Goal: Task Accomplishment & Management: Use online tool/utility

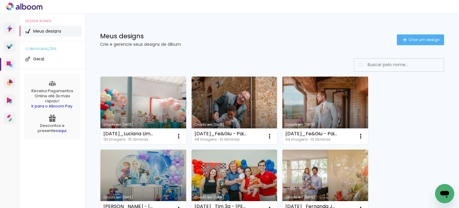
click at [331, 109] on link "Criado em [DATE]" at bounding box center [326, 111] width 86 height 68
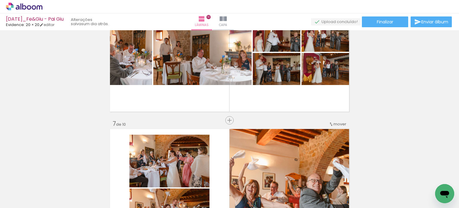
scroll to position [799, 0]
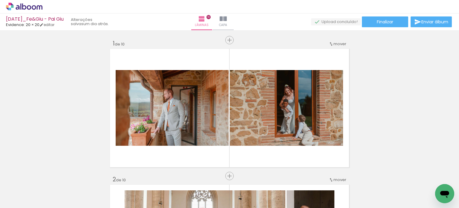
scroll to position [0, 1065]
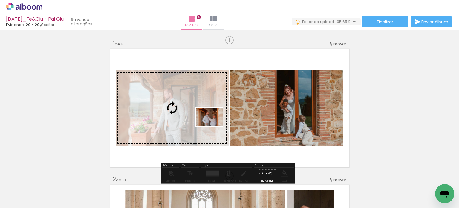
drag, startPoint x: 407, startPoint y: 194, endPoint x: 208, endPoint y: 125, distance: 209.8
click at [208, 125] on quentale-workspace at bounding box center [229, 104] width 459 height 208
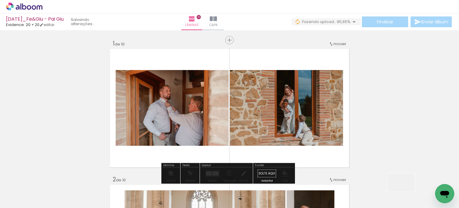
drag, startPoint x: 406, startPoint y: 191, endPoint x: 263, endPoint y: 145, distance: 150.4
click at [245, 140] on quentale-workspace at bounding box center [229, 104] width 459 height 208
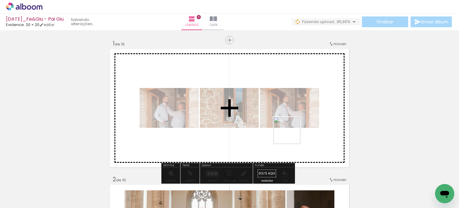
drag, startPoint x: 430, startPoint y: 186, endPoint x: 260, endPoint y: 131, distance: 179.4
click at [275, 130] on quentale-workspace at bounding box center [229, 104] width 459 height 208
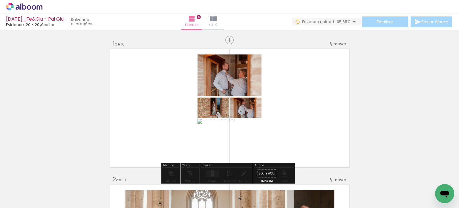
drag, startPoint x: 249, startPoint y: 111, endPoint x: 260, endPoint y: 111, distance: 10.2
click at [260, 111] on quentale-layouter at bounding box center [230, 108] width 242 height 121
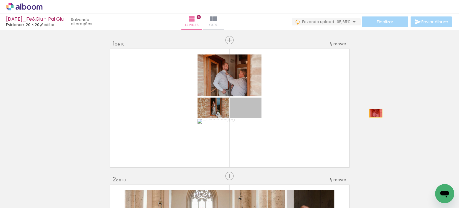
drag, startPoint x: 256, startPoint y: 109, endPoint x: 401, endPoint y: 115, distance: 144.6
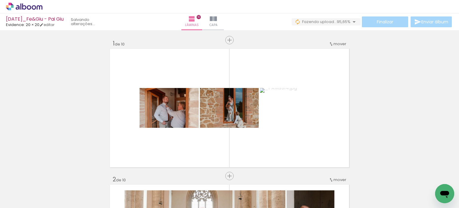
scroll to position [0, 0]
drag, startPoint x: 61, startPoint y: 188, endPoint x: 165, endPoint y: 129, distance: 119.9
click at [165, 129] on quentale-workspace at bounding box center [229, 104] width 459 height 208
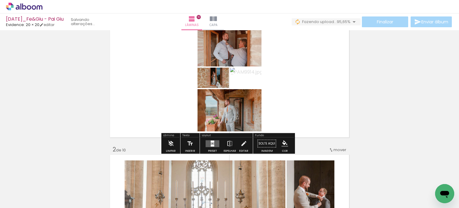
click at [216, 144] on quentale-layouter at bounding box center [213, 143] width 14 height 7
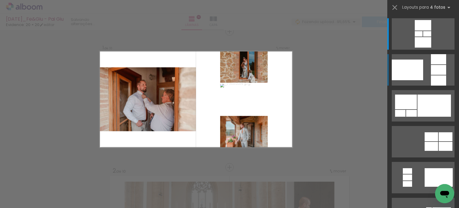
scroll to position [7, 0]
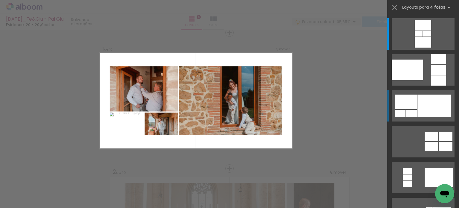
click at [439, 105] on div at bounding box center [435, 106] width 34 height 22
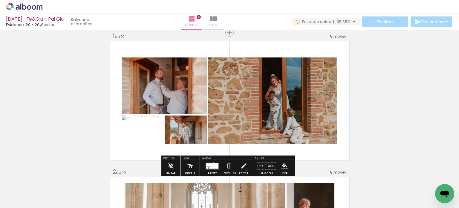
click at [212, 164] on div at bounding box center [214, 165] width 7 height 5
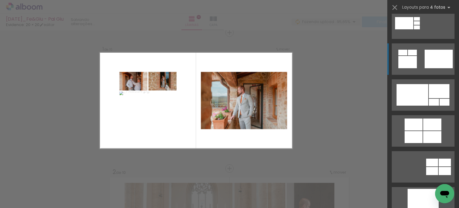
scroll to position [311, 0]
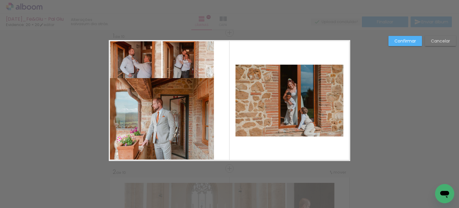
scroll to position [311, 0]
click at [178, 63] on quentale-photo at bounding box center [188, 60] width 51 height 40
click at [127, 63] on quentale-photo at bounding box center [135, 60] width 51 height 40
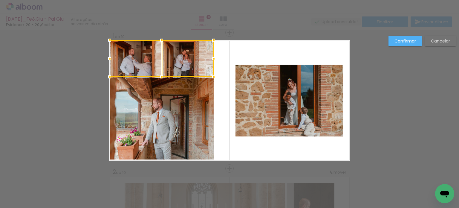
click at [144, 135] on quentale-photo at bounding box center [162, 118] width 104 height 81
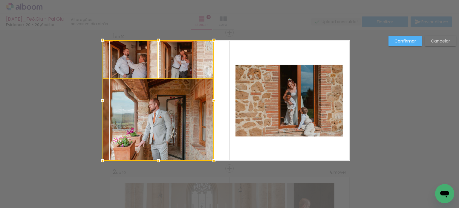
drag, startPoint x: 108, startPoint y: 159, endPoint x: 106, endPoint y: 163, distance: 3.9
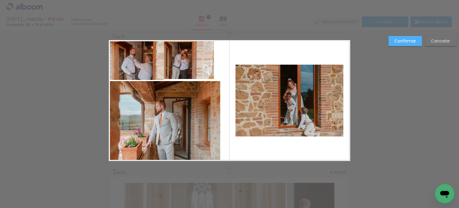
click at [136, 72] on quentale-photo at bounding box center [136, 60] width 55 height 40
click at [177, 75] on quentale-photo at bounding box center [186, 59] width 55 height 39
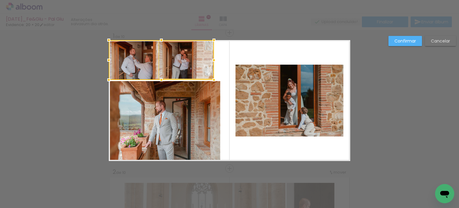
click at [158, 127] on quentale-photo at bounding box center [165, 121] width 112 height 80
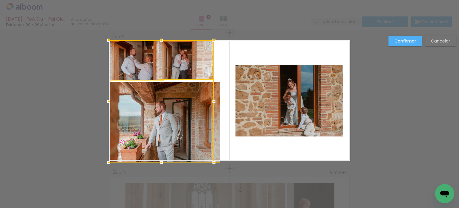
click at [159, 162] on div at bounding box center [162, 162] width 12 height 12
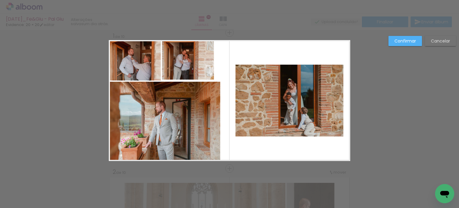
click at [143, 70] on quentale-photo at bounding box center [135, 60] width 52 height 40
click at [148, 112] on quentale-photo at bounding box center [165, 121] width 112 height 79
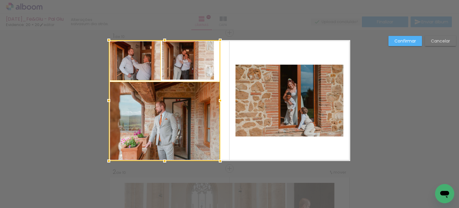
click at [183, 65] on div at bounding box center [165, 100] width 112 height 121
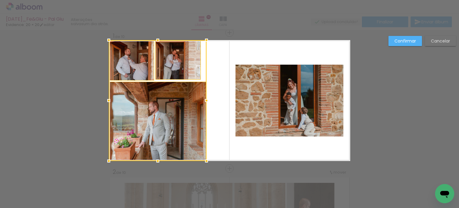
drag, startPoint x: 217, startPoint y: 100, endPoint x: 205, endPoint y: 103, distance: 12.4
click at [205, 103] on div at bounding box center [207, 101] width 12 height 12
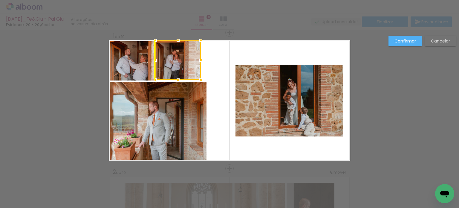
click at [189, 64] on div at bounding box center [178, 59] width 45 height 39
click at [219, 78] on quentale-layouter at bounding box center [230, 100] width 242 height 121
click at [451, 40] on paper-button "Cancelar" at bounding box center [440, 41] width 31 height 10
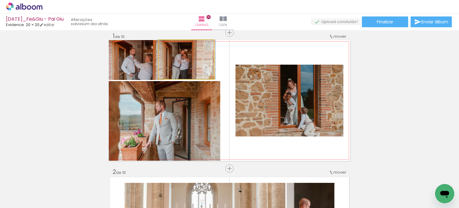
click at [192, 71] on quentale-photo at bounding box center [186, 59] width 55 height 39
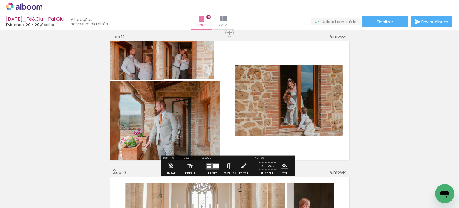
click at [192, 70] on quentale-photo at bounding box center [186, 59] width 55 height 39
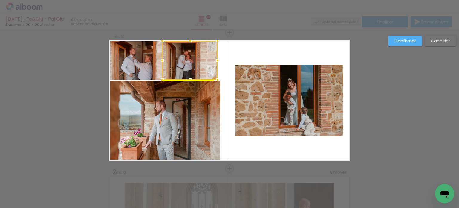
drag, startPoint x: 192, startPoint y: 67, endPoint x: 196, endPoint y: 68, distance: 3.7
click at [196, 68] on div at bounding box center [189, 60] width 55 height 39
click at [238, 98] on quentale-photo at bounding box center [290, 101] width 108 height 72
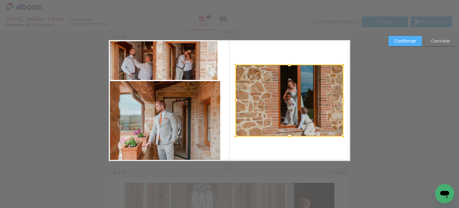
click at [186, 63] on quentale-photo at bounding box center [189, 60] width 55 height 39
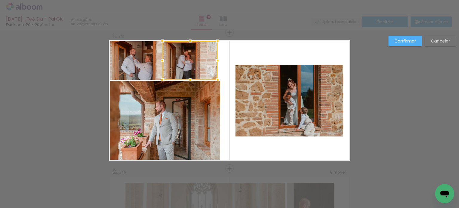
click at [186, 63] on div at bounding box center [189, 60] width 55 height 39
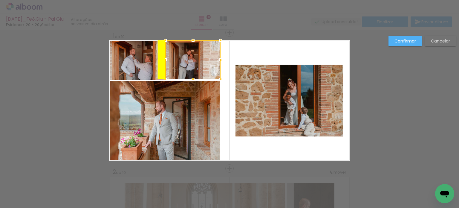
click at [189, 62] on div at bounding box center [192, 59] width 55 height 39
click at [246, 75] on quentale-photo at bounding box center [290, 101] width 108 height 72
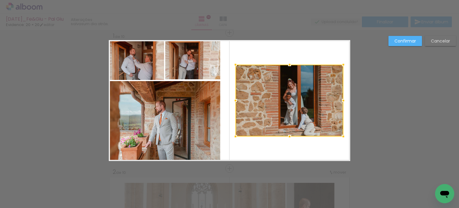
click at [191, 56] on quentale-photo at bounding box center [192, 59] width 55 height 39
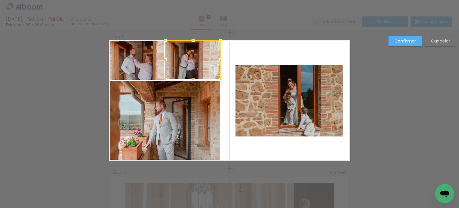
click at [191, 56] on div at bounding box center [192, 59] width 55 height 39
click at [200, 57] on div at bounding box center [192, 60] width 55 height 39
click at [264, 83] on quentale-photo at bounding box center [290, 101] width 108 height 72
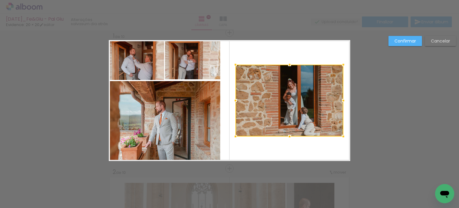
click at [435, 45] on paper-button "Cancelar" at bounding box center [440, 41] width 31 height 10
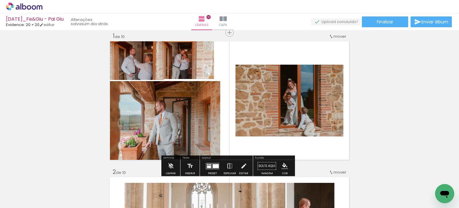
click at [219, 164] on div at bounding box center [213, 166] width 16 height 12
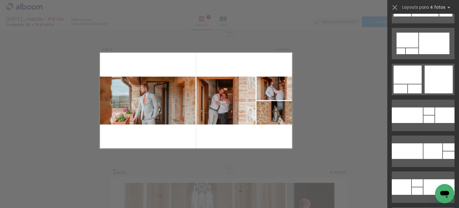
scroll to position [2931, 0]
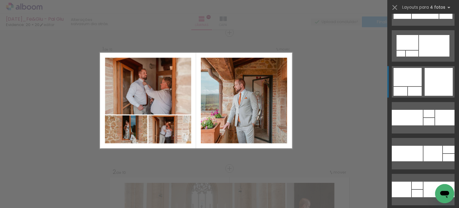
click at [425, 88] on div at bounding box center [439, 82] width 28 height 28
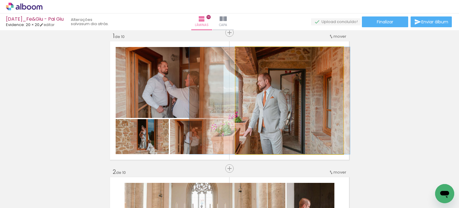
drag, startPoint x: 261, startPoint y: 128, endPoint x: 213, endPoint y: 103, distance: 53.9
click at [0, 0] on slot at bounding box center [0, 0] width 0 height 0
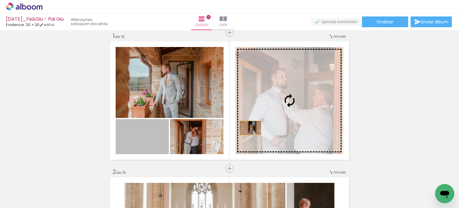
drag, startPoint x: 158, startPoint y: 141, endPoint x: 264, endPoint y: 126, distance: 106.9
click at [0, 0] on slot at bounding box center [0, 0] width 0 height 0
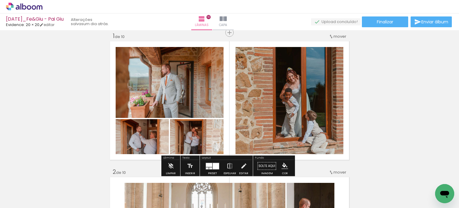
click at [208, 137] on quentale-photo at bounding box center [197, 136] width 54 height 35
click at [208, 138] on quentale-photo at bounding box center [197, 136] width 54 height 35
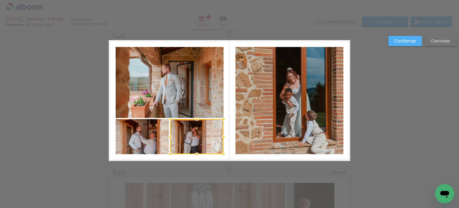
click at [208, 138] on div at bounding box center [197, 136] width 54 height 35
click at [148, 140] on quentale-photo at bounding box center [142, 136] width 53 height 35
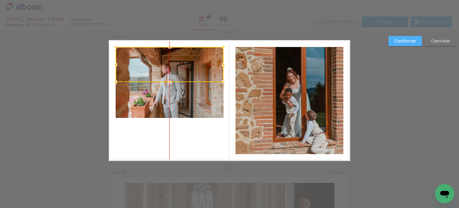
drag, startPoint x: 187, startPoint y: 140, endPoint x: 190, endPoint y: 68, distance: 72.2
click at [190, 68] on div at bounding box center [170, 64] width 108 height 35
click at [197, 98] on quentale-photo at bounding box center [170, 82] width 108 height 71
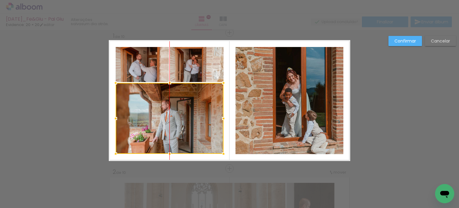
drag, startPoint x: 194, startPoint y: 105, endPoint x: 194, endPoint y: 141, distance: 35.9
click at [194, 141] on div at bounding box center [170, 118] width 108 height 71
click at [0, 0] on slot "Confirmar" at bounding box center [0, 0] width 0 height 0
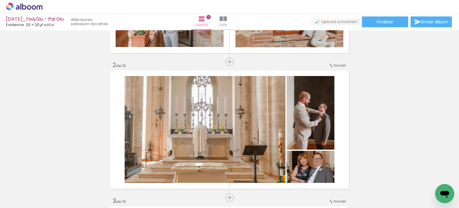
scroll to position [120, 0]
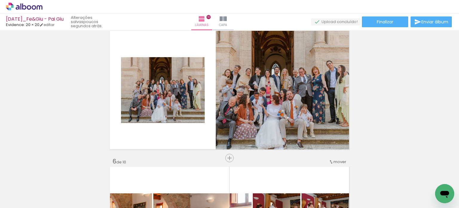
scroll to position [568, 0]
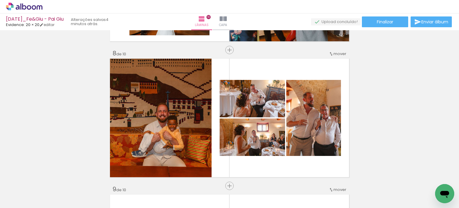
scroll to position [987, 0]
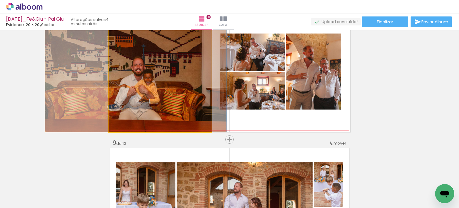
drag, startPoint x: 172, startPoint y: 91, endPoint x: 64, endPoint y: 89, distance: 108.6
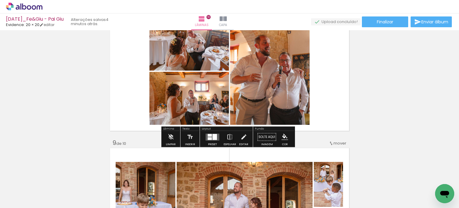
click at [211, 137] on quentale-layouter at bounding box center [213, 136] width 14 height 7
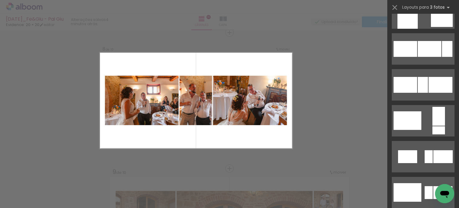
scroll to position [598, 0]
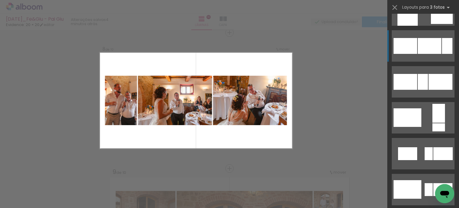
click at [430, 52] on div at bounding box center [430, 46] width 24 height 16
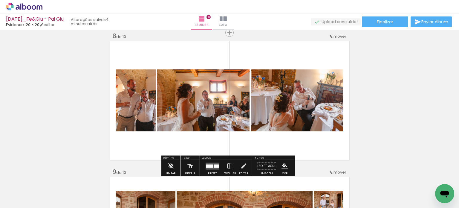
click at [229, 167] on iron-icon at bounding box center [230, 166] width 7 height 12
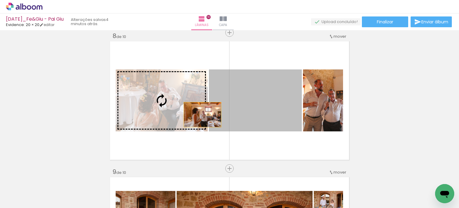
drag, startPoint x: 251, startPoint y: 116, endPoint x: 221, endPoint y: 113, distance: 30.6
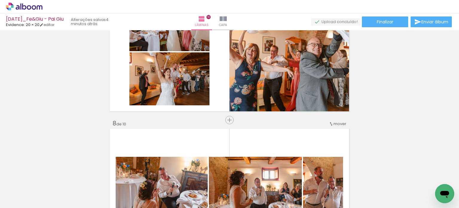
scroll to position [838, 0]
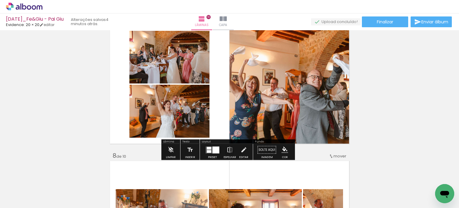
click at [214, 150] on div at bounding box center [216, 149] width 7 height 7
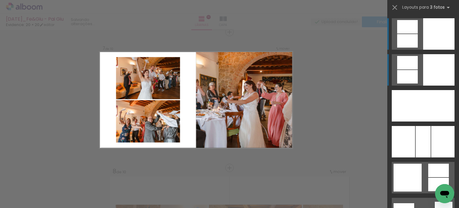
scroll to position [822, 0]
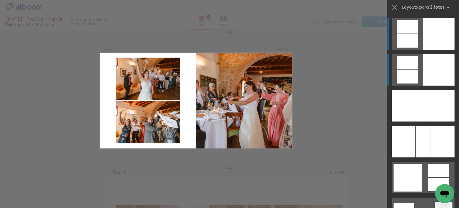
click at [443, 73] on div at bounding box center [439, 69] width 31 height 31
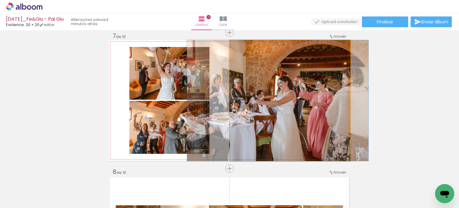
drag, startPoint x: 260, startPoint y: 115, endPoint x: 248, endPoint y: 115, distance: 12.0
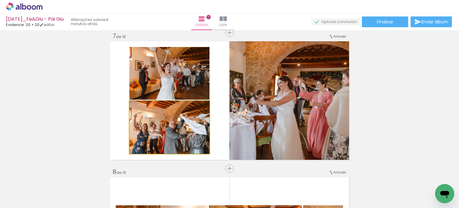
drag, startPoint x: 187, startPoint y: 138, endPoint x: 262, endPoint y: 129, distance: 75.7
click at [0, 0] on slot at bounding box center [0, 0] width 0 height 0
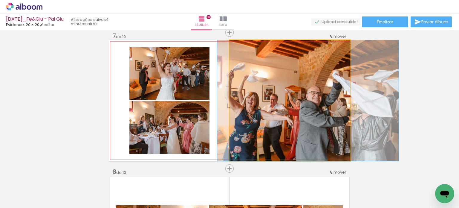
drag, startPoint x: 262, startPoint y: 129, endPoint x: 280, endPoint y: 130, distance: 18.3
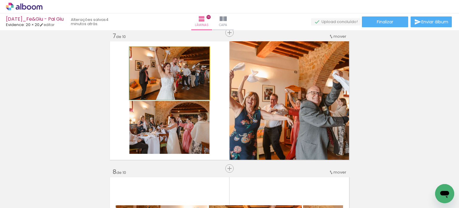
drag, startPoint x: 177, startPoint y: 85, endPoint x: 286, endPoint y: 85, distance: 108.6
click at [0, 0] on slot at bounding box center [0, 0] width 0 height 0
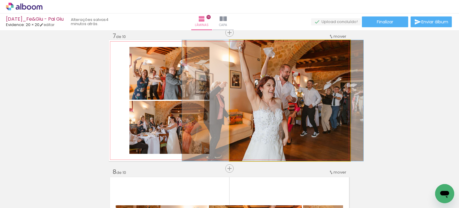
drag, startPoint x: 294, startPoint y: 111, endPoint x: 277, endPoint y: 112, distance: 17.1
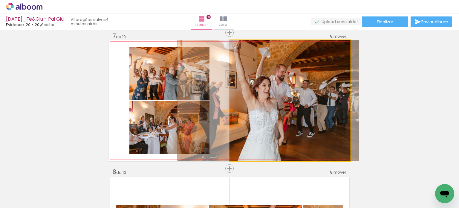
drag, startPoint x: 304, startPoint y: 122, endPoint x: 299, endPoint y: 122, distance: 4.5
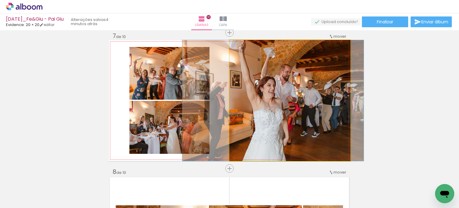
drag, startPoint x: 308, startPoint y: 124, endPoint x: 313, endPoint y: 125, distance: 5.0
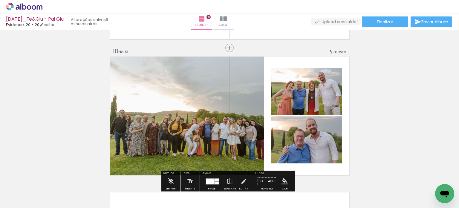
scroll to position [1181, 0]
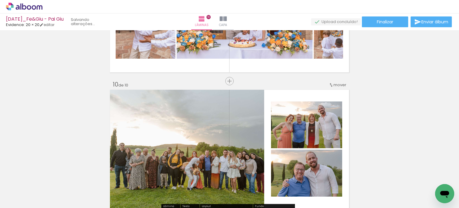
click at [334, 83] on span "mover" at bounding box center [340, 85] width 13 height 6
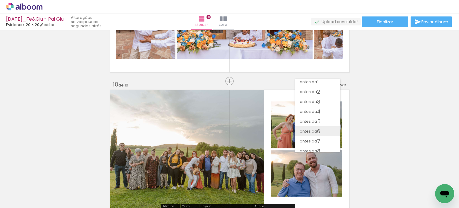
scroll to position [0, 0]
click at [330, 82] on paper-item "antes da 1" at bounding box center [317, 84] width 45 height 10
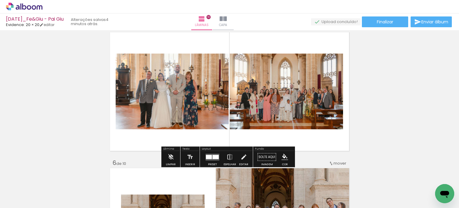
scroll to position [546, 0]
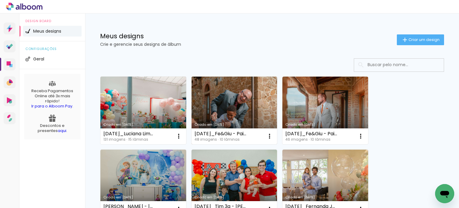
click at [250, 101] on link "Criado em [DATE]" at bounding box center [235, 111] width 86 height 68
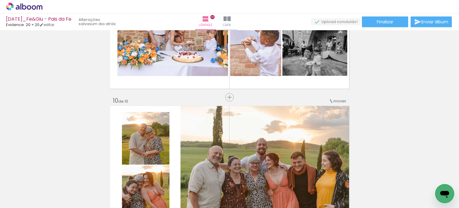
scroll to position [1197, 0]
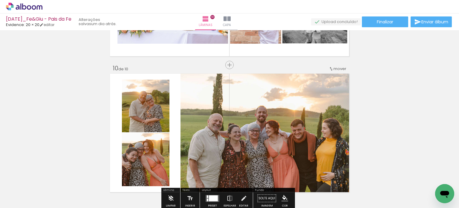
click at [341, 70] on span "mover" at bounding box center [340, 69] width 13 height 6
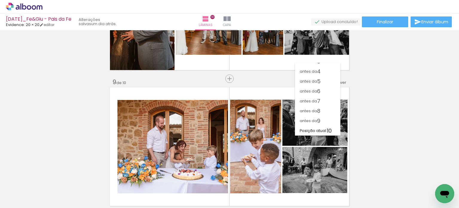
scroll to position [0, 0]
click at [328, 69] on paper-item "antes da 1" at bounding box center [317, 68] width 45 height 10
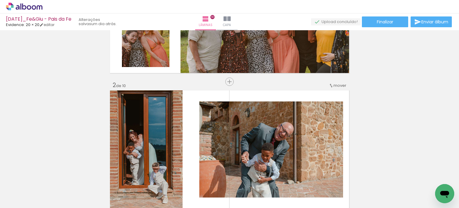
scroll to position [97, 0]
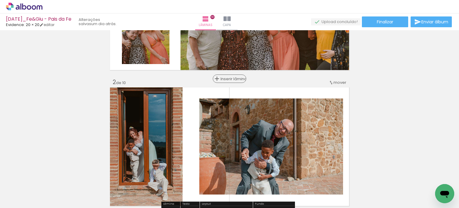
click at [230, 80] on span "Inserir lâmina" at bounding box center [232, 79] width 23 height 4
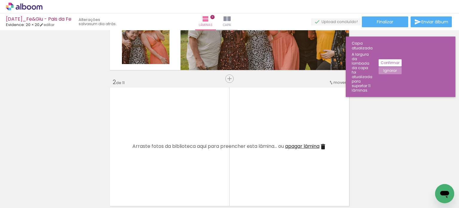
scroll to position [0, 1186]
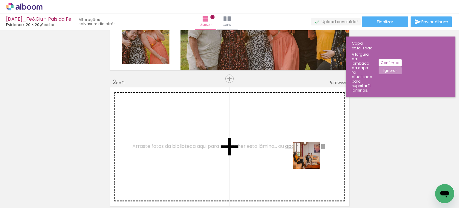
drag, startPoint x: 315, startPoint y: 191, endPoint x: 283, endPoint y: 176, distance: 35.6
click at [310, 140] on quentale-workspace at bounding box center [229, 104] width 459 height 208
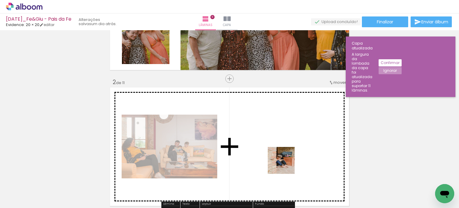
drag, startPoint x: 287, startPoint y: 185, endPoint x: 287, endPoint y: 134, distance: 51.2
click at [287, 134] on quentale-workspace at bounding box center [229, 104] width 459 height 208
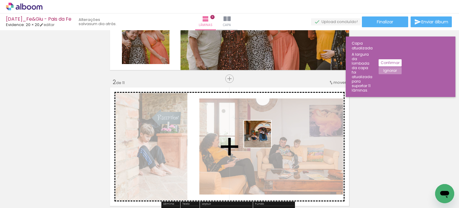
drag, startPoint x: 257, startPoint y: 160, endPoint x: 234, endPoint y: 178, distance: 29.6
click at [262, 138] on quentale-workspace at bounding box center [229, 104] width 459 height 208
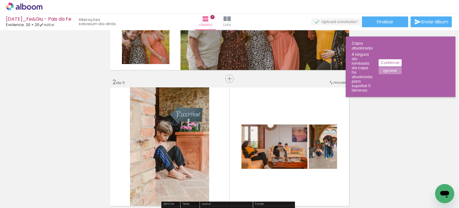
drag, startPoint x: 220, startPoint y: 196, endPoint x: 283, endPoint y: 161, distance: 72.2
click at [233, 141] on quentale-workspace at bounding box center [229, 104] width 459 height 208
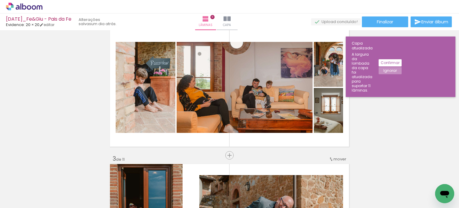
scroll to position [157, 0]
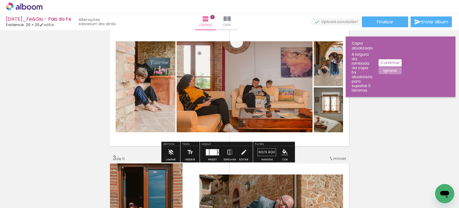
click at [214, 152] on div at bounding box center [213, 152] width 7 height 6
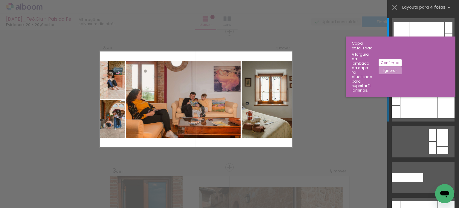
scroll to position [143, 0]
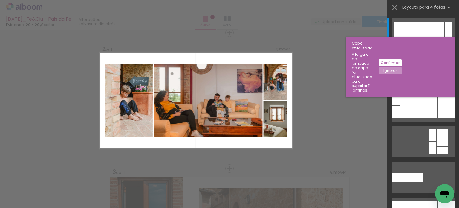
click at [0, 0] on slot "Ignorar" at bounding box center [0, 0] width 0 height 0
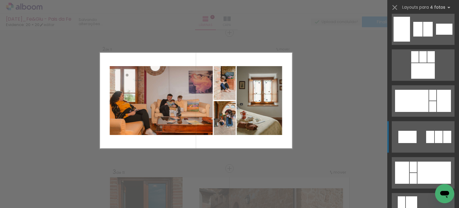
scroll to position [778, 0]
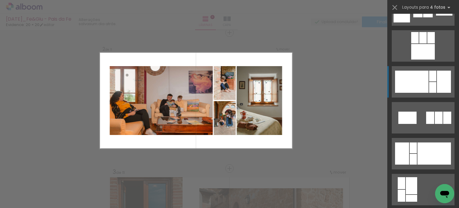
click at [437, 81] on div at bounding box center [444, 82] width 14 height 22
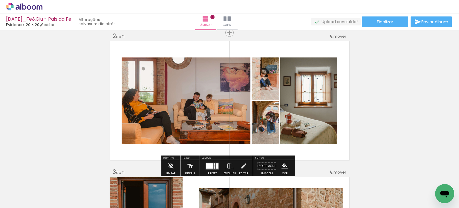
click at [235, 118] on quentale-photo at bounding box center [186, 100] width 129 height 86
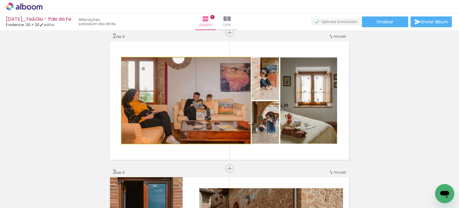
click at [235, 118] on quentale-photo at bounding box center [186, 100] width 129 height 86
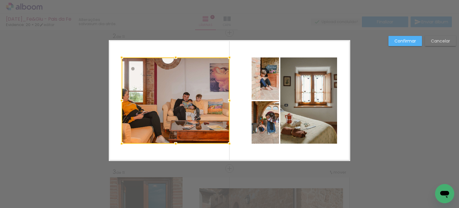
drag, startPoint x: 248, startPoint y: 103, endPoint x: 227, endPoint y: 105, distance: 21.1
click at [227, 105] on div at bounding box center [230, 101] width 12 height 12
click at [173, 103] on div at bounding box center [176, 100] width 108 height 86
click at [262, 89] on quentale-photo at bounding box center [266, 78] width 28 height 42
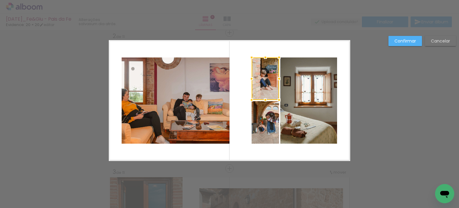
click at [262, 89] on div at bounding box center [266, 78] width 28 height 42
click at [264, 125] on quentale-photo at bounding box center [266, 122] width 28 height 42
click at [308, 117] on quentale-photo at bounding box center [309, 100] width 57 height 86
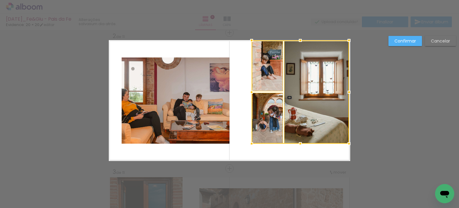
drag, startPoint x: 336, startPoint y: 57, endPoint x: 351, endPoint y: 38, distance: 24.2
click at [351, 38] on div at bounding box center [349, 40] width 12 height 12
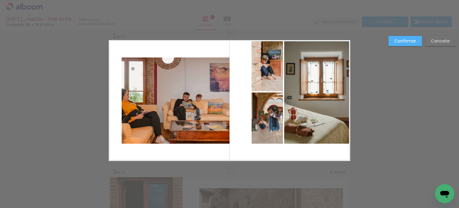
click at [271, 65] on quentale-photo at bounding box center [267, 65] width 31 height 51
click at [269, 115] on quentale-photo at bounding box center [267, 117] width 31 height 51
click at [306, 99] on quentale-photo at bounding box center [316, 91] width 65 height 103
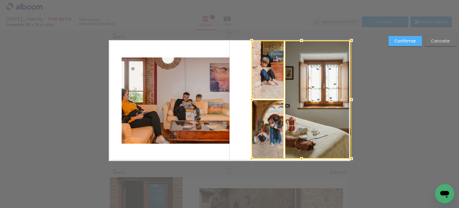
drag, startPoint x: 348, startPoint y: 144, endPoint x: 354, endPoint y: 163, distance: 19.7
click at [354, 163] on div at bounding box center [352, 159] width 12 height 12
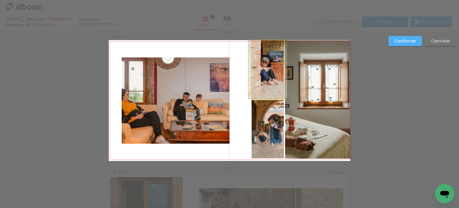
click at [268, 71] on quentale-photo at bounding box center [268, 69] width 32 height 58
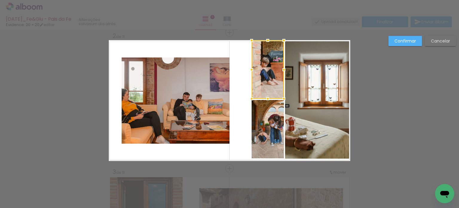
click at [319, 88] on quentale-photo at bounding box center [318, 99] width 66 height 118
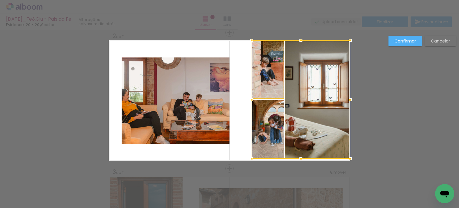
click at [272, 131] on div at bounding box center [301, 99] width 99 height 118
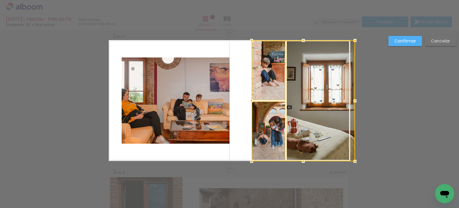
click at [349, 161] on div at bounding box center [355, 161] width 12 height 12
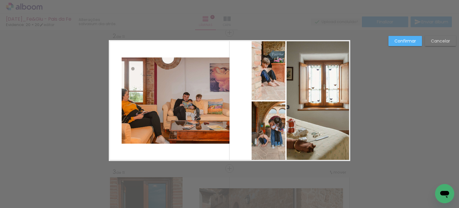
click at [0, 0] on slot "Confirmar" at bounding box center [0, 0] width 0 height 0
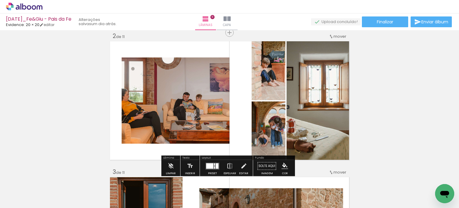
click at [179, 101] on quentale-photo at bounding box center [176, 100] width 108 height 86
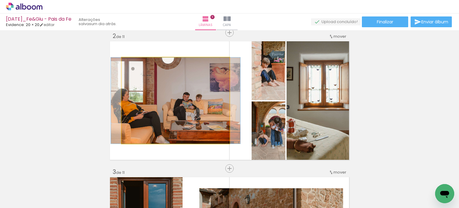
click at [171, 105] on quentale-photo at bounding box center [176, 100] width 108 height 86
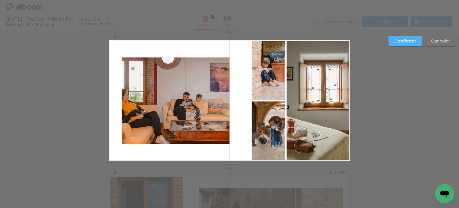
click at [0, 0] on slot "Confirmar" at bounding box center [0, 0] width 0 height 0
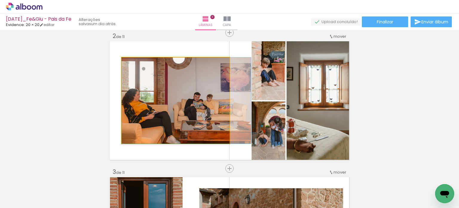
drag, startPoint x: 163, startPoint y: 99, endPoint x: 178, endPoint y: 101, distance: 15.6
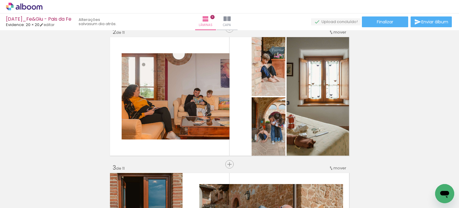
scroll to position [150, 0]
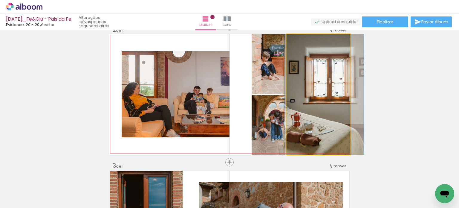
drag, startPoint x: 321, startPoint y: 101, endPoint x: 327, endPoint y: 101, distance: 5.8
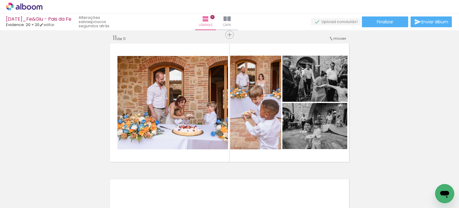
scroll to position [1363, 0]
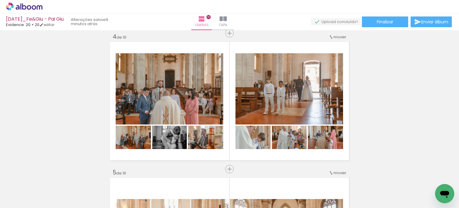
scroll to position [414, 0]
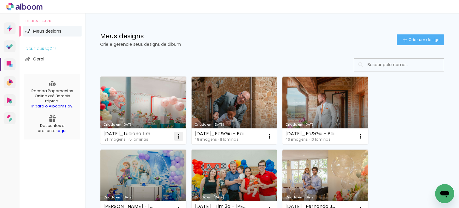
click at [176, 137] on iron-icon at bounding box center [178, 136] width 7 height 7
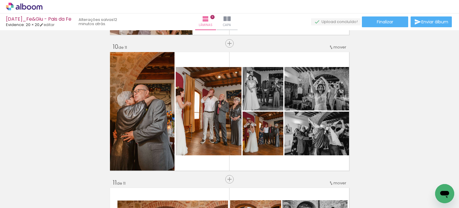
scroll to position [1226, 0]
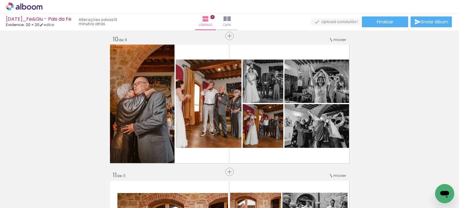
scroll to position [0, 1199]
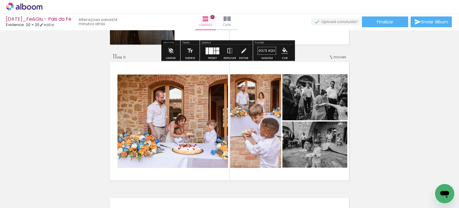
scroll to position [1346, 0]
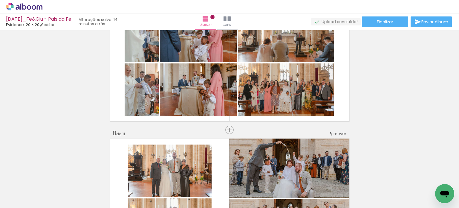
scroll to position [897, 0]
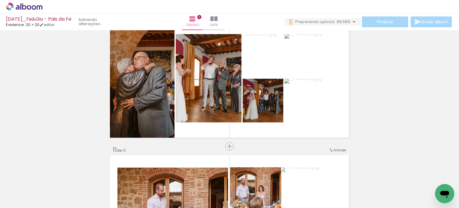
scroll to position [1256, 0]
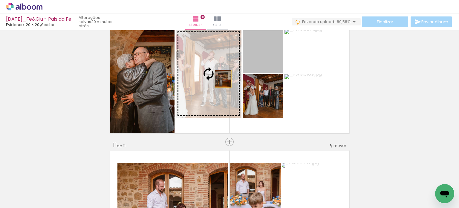
drag, startPoint x: 273, startPoint y: 62, endPoint x: 221, endPoint y: 79, distance: 54.6
click at [0, 0] on slot at bounding box center [0, 0] width 0 height 0
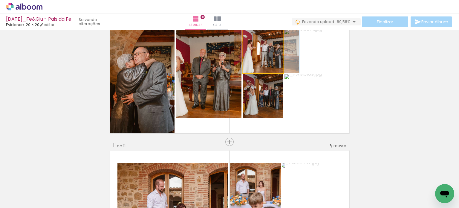
drag, startPoint x: 264, startPoint y: 62, endPoint x: 268, endPoint y: 64, distance: 3.9
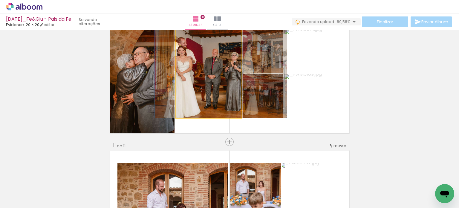
drag, startPoint x: 196, startPoint y: 85, endPoint x: 208, endPoint y: 86, distance: 12.3
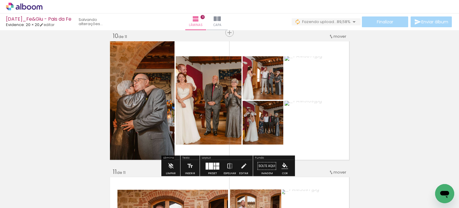
scroll to position [1226, 0]
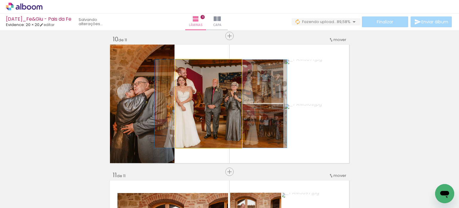
click at [229, 105] on quentale-photo at bounding box center [209, 104] width 66 height 88
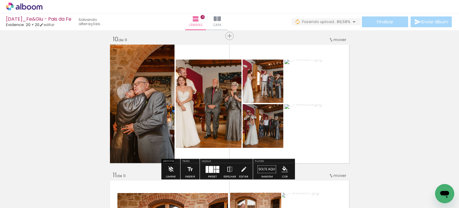
click at [229, 105] on quentale-photo at bounding box center [209, 104] width 66 height 88
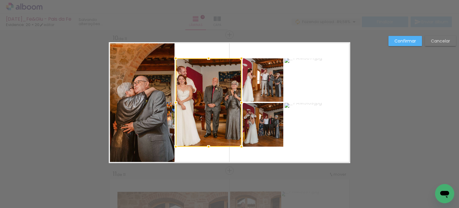
scroll to position [1230, 0]
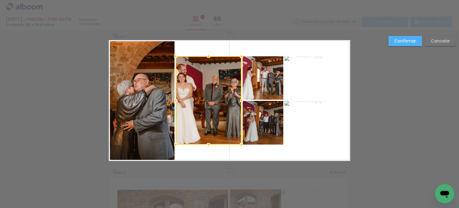
click at [263, 91] on quentale-photo at bounding box center [263, 77] width 41 height 43
click at [268, 133] on div at bounding box center [230, 100] width 108 height 88
click at [306, 124] on quentale-photo at bounding box center [318, 123] width 66 height 44
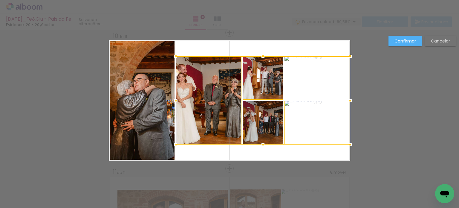
click at [311, 88] on div at bounding box center [263, 100] width 175 height 88
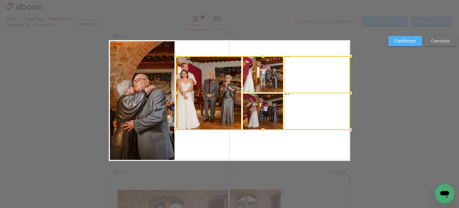
drag, startPoint x: 261, startPoint y: 145, endPoint x: 265, endPoint y: 130, distance: 15.8
click at [265, 130] on div at bounding box center [263, 130] width 12 height 12
click at [293, 110] on div at bounding box center [263, 93] width 175 height 74
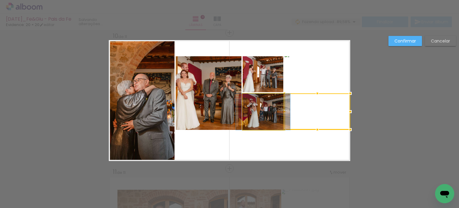
click at [272, 113] on quentale-photo at bounding box center [263, 112] width 41 height 36
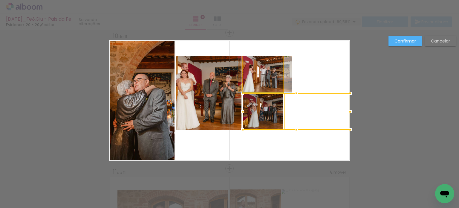
click at [271, 81] on quentale-photo at bounding box center [263, 74] width 41 height 36
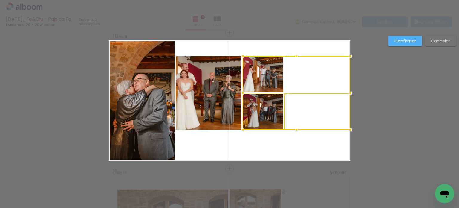
click at [295, 74] on div at bounding box center [297, 93] width 108 height 74
click at [221, 91] on quentale-photo at bounding box center [209, 93] width 66 height 74
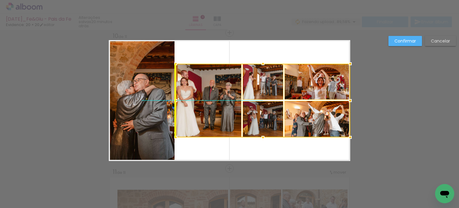
drag, startPoint x: 252, startPoint y: 88, endPoint x: 252, endPoint y: 95, distance: 7.2
click at [252, 95] on div at bounding box center [263, 101] width 175 height 74
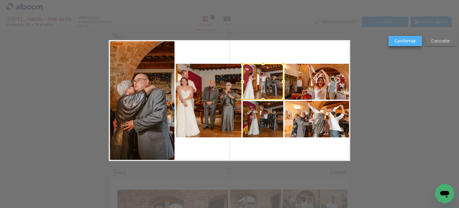
click at [0, 0] on slot "Confirmar" at bounding box center [0, 0] width 0 height 0
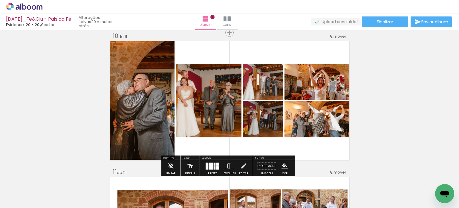
click at [299, 92] on quentale-photo at bounding box center [318, 82] width 66 height 36
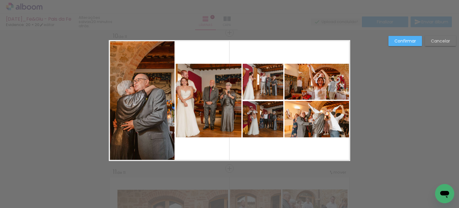
click at [295, 124] on quentale-photo at bounding box center [318, 119] width 66 height 36
click at [302, 89] on quentale-photo at bounding box center [318, 82] width 66 height 36
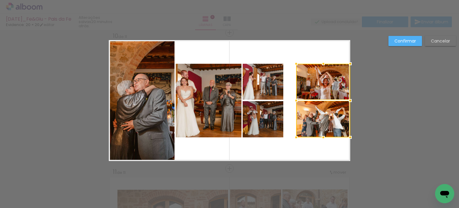
drag, startPoint x: 284, startPoint y: 102, endPoint x: 295, endPoint y: 103, distance: 11.4
click at [295, 103] on div at bounding box center [296, 101] width 12 height 12
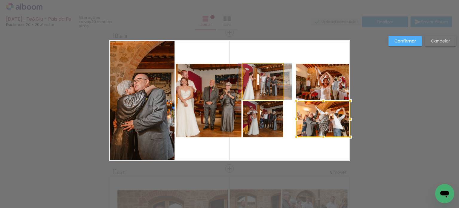
click at [273, 89] on quentale-photo at bounding box center [263, 82] width 41 height 36
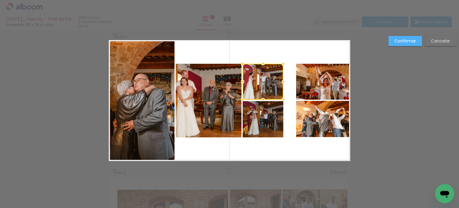
click at [273, 111] on quentale-photo at bounding box center [263, 119] width 41 height 36
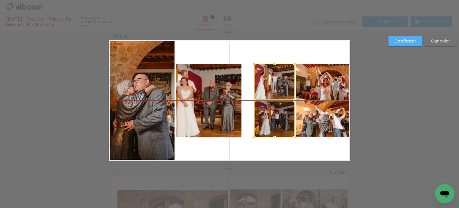
drag, startPoint x: 270, startPoint y: 93, endPoint x: 281, endPoint y: 93, distance: 11.1
click at [281, 93] on div at bounding box center [274, 101] width 41 height 74
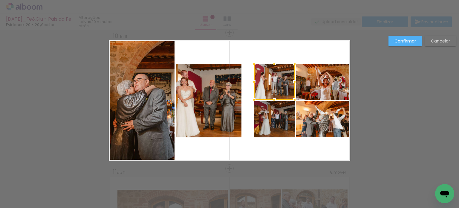
click at [220, 101] on quentale-photo at bounding box center [209, 101] width 66 height 74
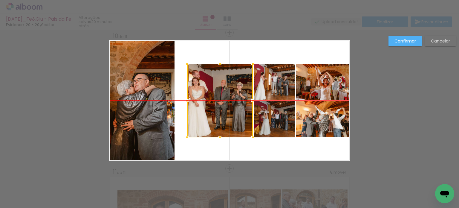
drag, startPoint x: 218, startPoint y: 100, endPoint x: 230, endPoint y: 100, distance: 11.4
click at [230, 100] on div at bounding box center [220, 101] width 66 height 74
click at [321, 148] on quentale-layouter at bounding box center [230, 100] width 242 height 121
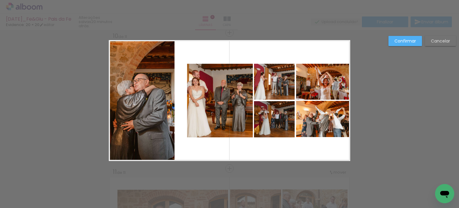
click at [275, 125] on quentale-photo at bounding box center [274, 119] width 41 height 36
click at [275, 125] on div at bounding box center [274, 119] width 41 height 36
click at [275, 90] on quentale-photo at bounding box center [274, 82] width 41 height 36
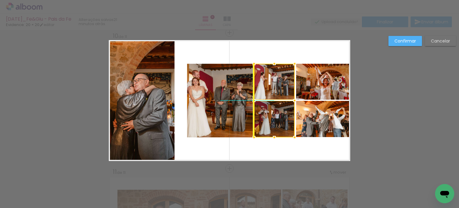
click at [276, 89] on div at bounding box center [274, 101] width 41 height 74
click at [242, 52] on quentale-layouter at bounding box center [230, 100] width 242 height 121
click at [305, 58] on quentale-layouter at bounding box center [230, 100] width 242 height 121
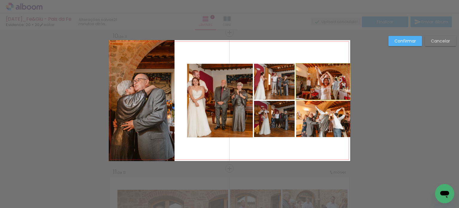
drag, startPoint x: 314, startPoint y: 83, endPoint x: 315, endPoint y: 78, distance: 4.8
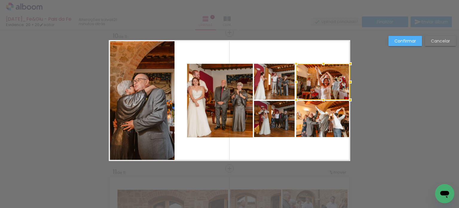
click at [0, 0] on slot "Cancelar" at bounding box center [0, 0] width 0 height 0
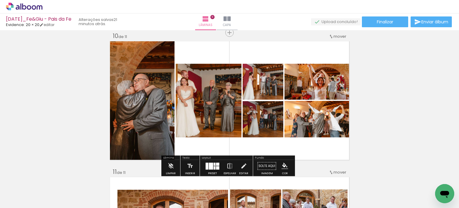
click at [214, 165] on quentale-layouter at bounding box center [213, 165] width 14 height 7
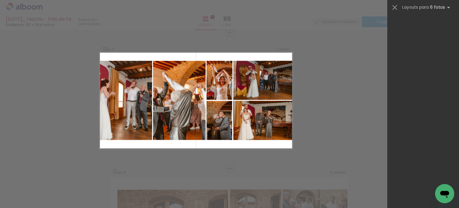
scroll to position [13497, 0]
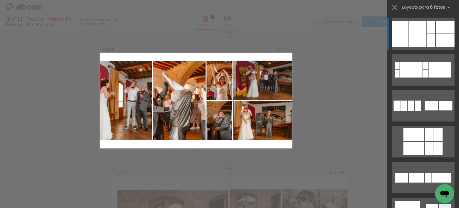
click at [437, 33] on div at bounding box center [445, 27] width 19 height 13
click at [438, 36] on div at bounding box center [445, 40] width 19 height 13
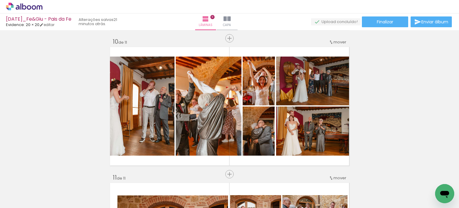
scroll to position [1230, 0]
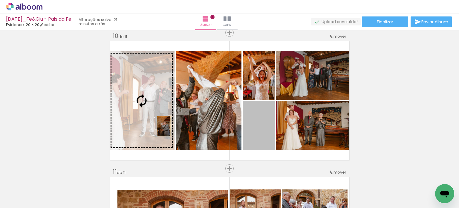
drag, startPoint x: 263, startPoint y: 135, endPoint x: 155, endPoint y: 125, distance: 108.4
click at [0, 0] on slot at bounding box center [0, 0] width 0 height 0
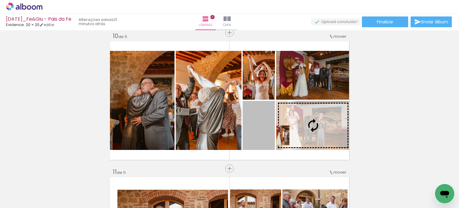
drag, startPoint x: 265, startPoint y: 135, endPoint x: 316, endPoint y: 135, distance: 51.5
click at [0, 0] on slot at bounding box center [0, 0] width 0 height 0
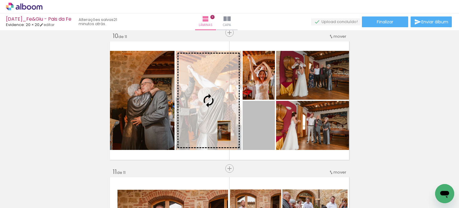
drag, startPoint x: 256, startPoint y: 138, endPoint x: 218, endPoint y: 130, distance: 39.3
click at [0, 0] on slot at bounding box center [0, 0] width 0 height 0
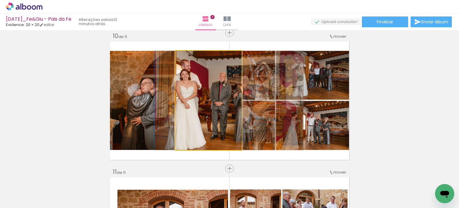
drag, startPoint x: 218, startPoint y: 129, endPoint x: 238, endPoint y: 131, distance: 20.4
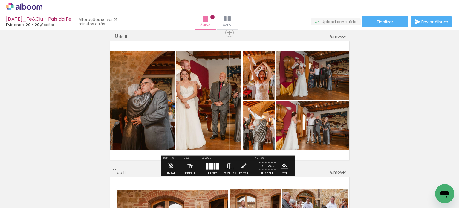
click at [210, 166] on div at bounding box center [211, 165] width 4 height 7
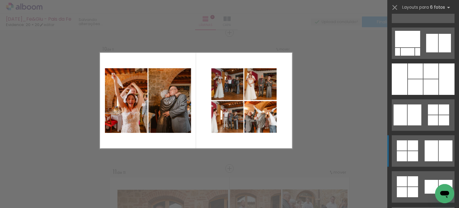
scroll to position [13706, 0]
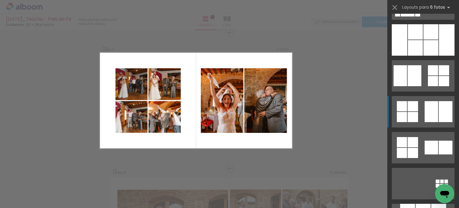
click at [439, 120] on div at bounding box center [446, 111] width 14 height 21
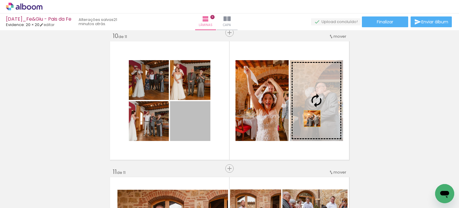
drag, startPoint x: 186, startPoint y: 130, endPoint x: 310, endPoint y: 118, distance: 125.0
click at [0, 0] on slot at bounding box center [0, 0] width 0 height 0
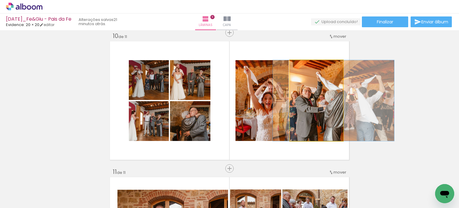
drag, startPoint x: 309, startPoint y: 116, endPoint x: 326, endPoint y: 118, distance: 17.1
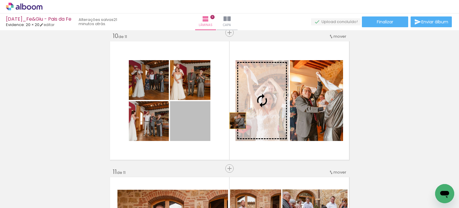
drag, startPoint x: 197, startPoint y: 125, endPoint x: 254, endPoint y: 119, distance: 57.1
click at [0, 0] on slot at bounding box center [0, 0] width 0 height 0
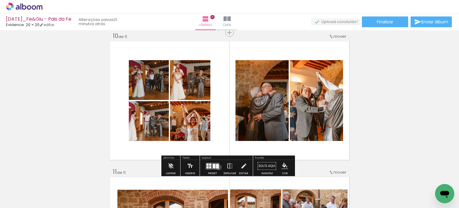
click at [217, 167] on quentale-layouter at bounding box center [213, 165] width 14 height 7
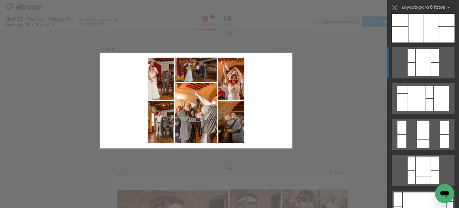
scroll to position [14083, 0]
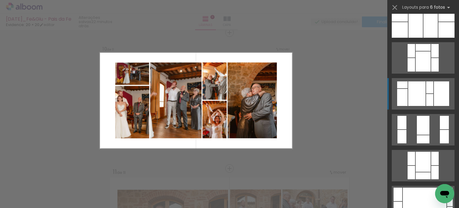
click at [434, 91] on div at bounding box center [441, 93] width 15 height 25
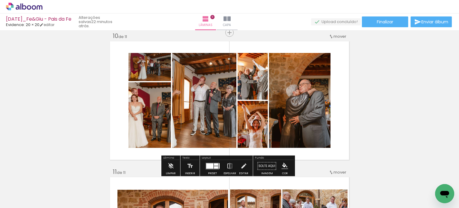
click at [313, 117] on quentale-photo at bounding box center [300, 100] width 62 height 95
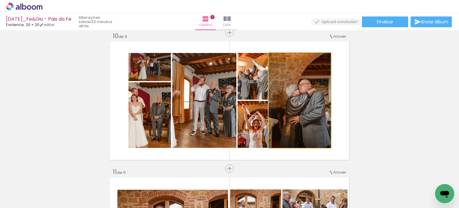
click at [313, 117] on quentale-photo at bounding box center [300, 100] width 62 height 95
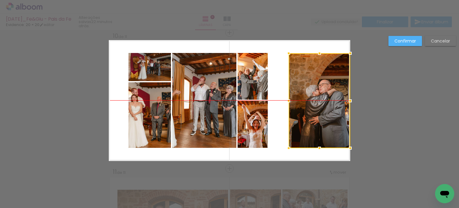
drag, startPoint x: 313, startPoint y: 110, endPoint x: 334, endPoint y: 109, distance: 21.0
click at [334, 109] on div at bounding box center [320, 100] width 62 height 95
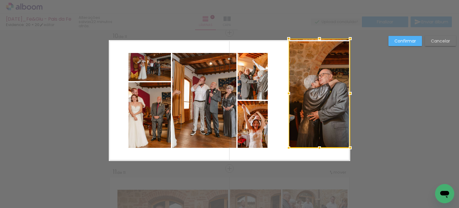
drag, startPoint x: 319, startPoint y: 52, endPoint x: 320, endPoint y: 38, distance: 14.2
click at [320, 38] on div at bounding box center [320, 39] width 12 height 12
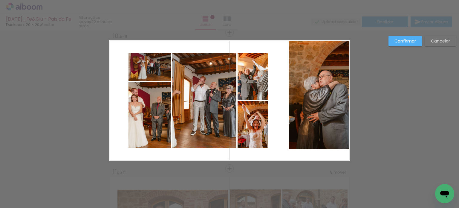
click at [315, 90] on quentale-photo at bounding box center [320, 94] width 62 height 109
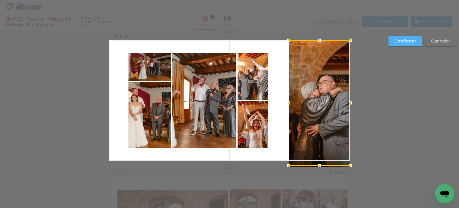
drag, startPoint x: 318, startPoint y: 150, endPoint x: 318, endPoint y: 155, distance: 4.2
click at [318, 155] on div at bounding box center [320, 103] width 62 height 126
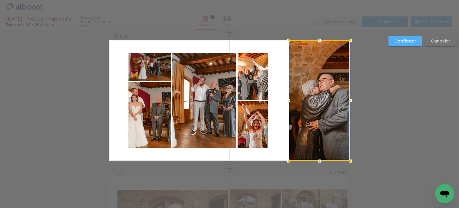
click at [335, 94] on div at bounding box center [320, 100] width 62 height 121
click at [0, 0] on slot "Confirmar" at bounding box center [0, 0] width 0 height 0
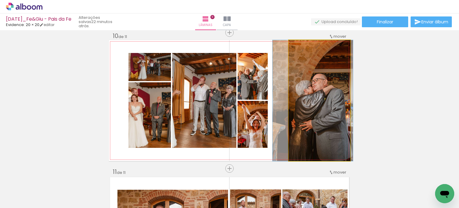
drag, startPoint x: 319, startPoint y: 79, endPoint x: 312, endPoint y: 81, distance: 6.9
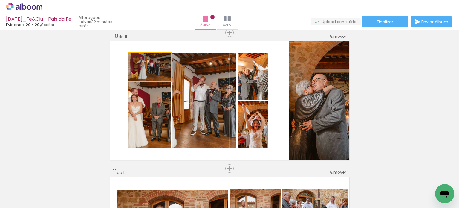
click at [155, 69] on quentale-photo at bounding box center [150, 67] width 42 height 28
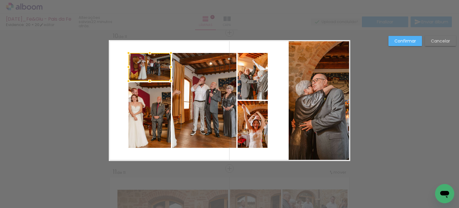
click at [154, 98] on quentale-photo at bounding box center [150, 115] width 42 height 66
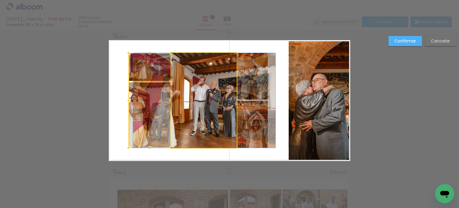
click at [192, 96] on quentale-photo at bounding box center [204, 100] width 64 height 95
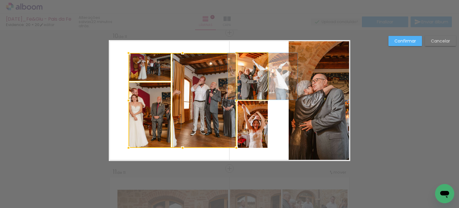
click at [252, 82] on quentale-photo at bounding box center [253, 76] width 30 height 47
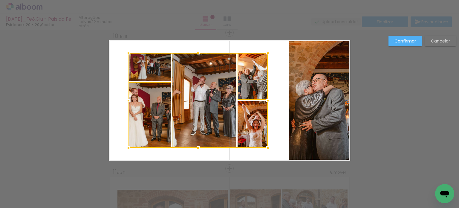
click at [254, 114] on div at bounding box center [198, 100] width 139 height 95
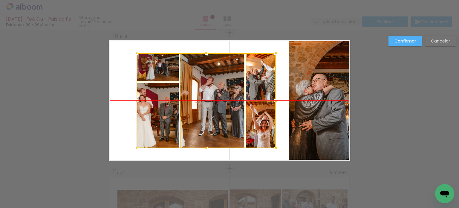
drag, startPoint x: 208, startPoint y: 98, endPoint x: 216, endPoint y: 99, distance: 8.1
click at [216, 99] on div at bounding box center [206, 100] width 139 height 95
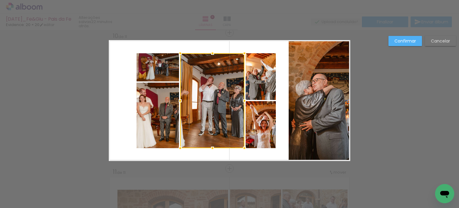
click at [146, 101] on quentale-photo at bounding box center [158, 116] width 42 height 66
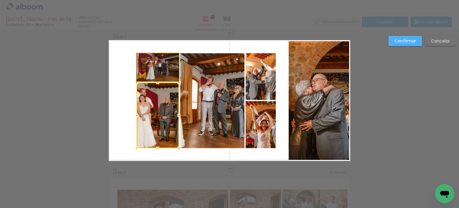
click at [144, 68] on quentale-photo at bounding box center [158, 67] width 42 height 28
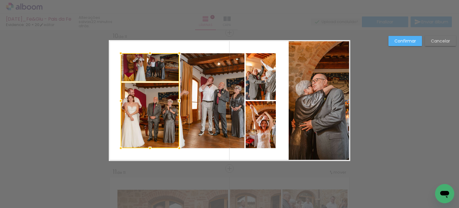
drag, startPoint x: 133, startPoint y: 101, endPoint x: 117, endPoint y: 96, distance: 16.6
click at [117, 96] on div at bounding box center [121, 101] width 12 height 12
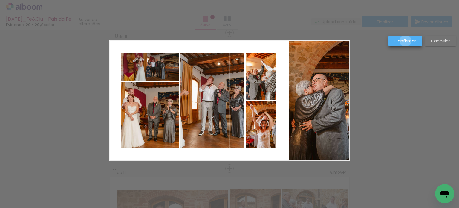
click at [0, 0] on slot "Confirmar" at bounding box center [0, 0] width 0 height 0
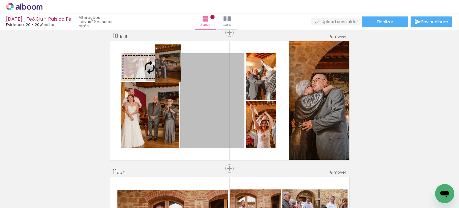
drag, startPoint x: 212, startPoint y: 103, endPoint x: 166, endPoint y: 63, distance: 61.1
click at [0, 0] on slot at bounding box center [0, 0] width 0 height 0
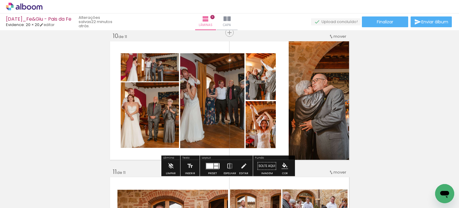
click at [268, 80] on quentale-photo at bounding box center [261, 76] width 30 height 47
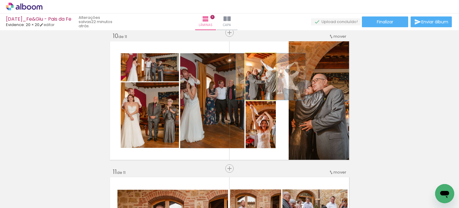
click at [267, 80] on quentale-photo at bounding box center [261, 76] width 30 height 47
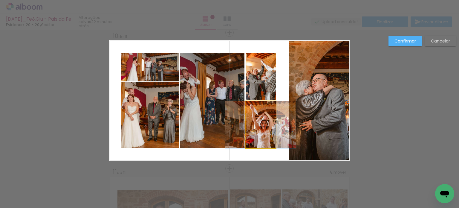
click at [262, 118] on quentale-photo at bounding box center [261, 124] width 30 height 47
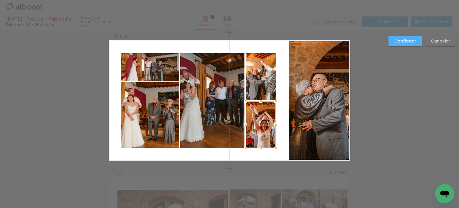
click at [258, 86] on quentale-photo at bounding box center [261, 76] width 30 height 47
click at [218, 97] on quentale-photo at bounding box center [212, 100] width 64 height 95
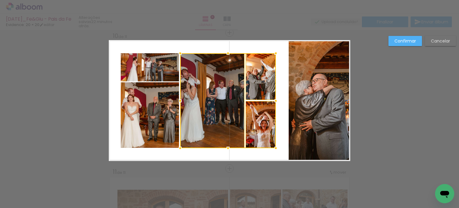
click at [157, 104] on quentale-photo at bounding box center [150, 115] width 59 height 66
click at [148, 75] on div at bounding box center [199, 100] width 156 height 95
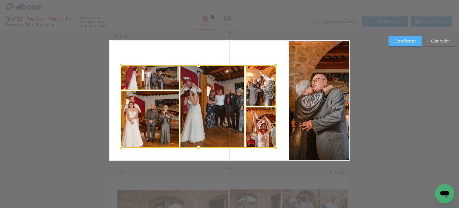
drag, startPoint x: 197, startPoint y: 53, endPoint x: 200, endPoint y: 66, distance: 12.7
click at [200, 66] on div at bounding box center [199, 65] width 12 height 12
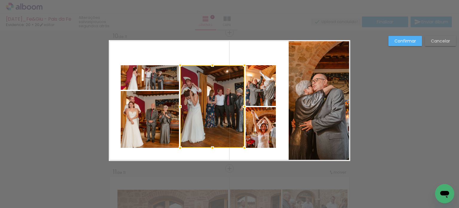
click at [264, 92] on quentale-photo at bounding box center [261, 85] width 30 height 41
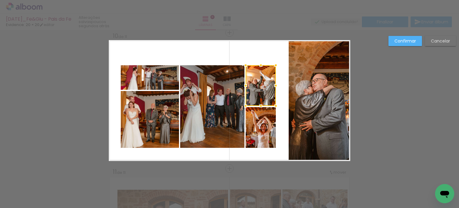
click at [261, 118] on quentale-photo at bounding box center [261, 127] width 30 height 41
click at [218, 115] on quentale-photo at bounding box center [212, 106] width 64 height 83
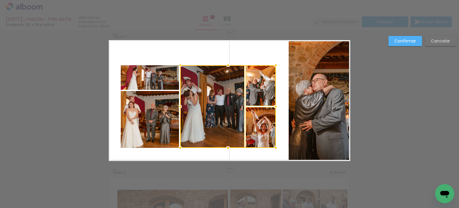
click at [161, 113] on quentale-photo at bounding box center [150, 119] width 59 height 57
click at [162, 80] on div at bounding box center [199, 106] width 156 height 83
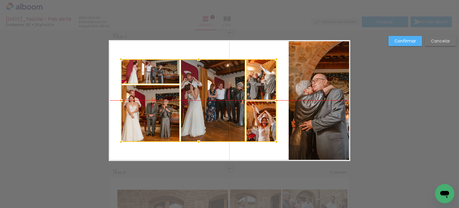
drag, startPoint x: 207, startPoint y: 78, endPoint x: 208, endPoint y: 74, distance: 3.6
click at [208, 74] on div at bounding box center [199, 100] width 156 height 83
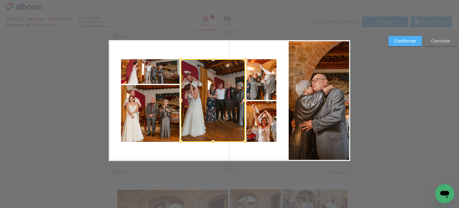
click at [154, 107] on quentale-photo at bounding box center [150, 113] width 59 height 57
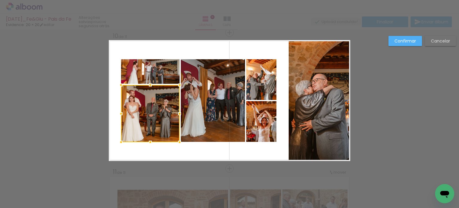
click at [155, 74] on quentale-photo at bounding box center [150, 71] width 59 height 25
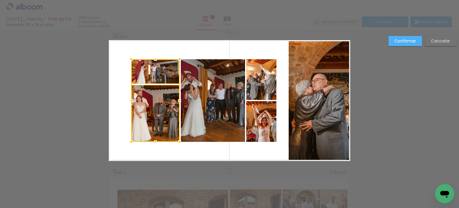
drag, startPoint x: 119, startPoint y: 100, endPoint x: 129, endPoint y: 101, distance: 10.2
click at [129, 101] on div at bounding box center [131, 101] width 12 height 12
click at [271, 85] on quentale-photo at bounding box center [261, 79] width 30 height 41
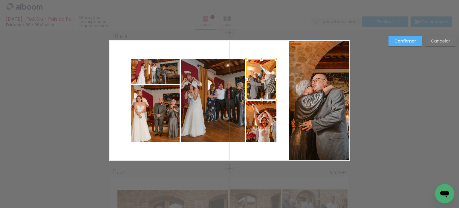
click at [260, 121] on quentale-photo at bounding box center [261, 121] width 30 height 41
click at [212, 112] on quentale-photo at bounding box center [213, 100] width 64 height 83
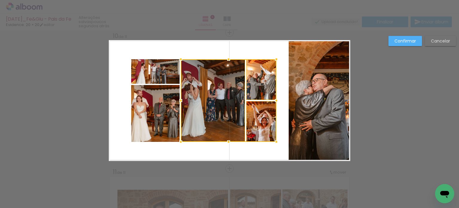
click at [160, 78] on quentale-photo at bounding box center [155, 71] width 48 height 25
click at [159, 100] on div at bounding box center [203, 100] width 145 height 83
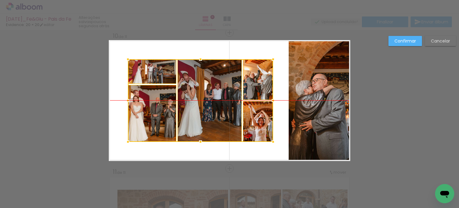
drag, startPoint x: 213, startPoint y: 91, endPoint x: 209, endPoint y: 92, distance: 3.3
click at [209, 92] on div at bounding box center [200, 100] width 145 height 83
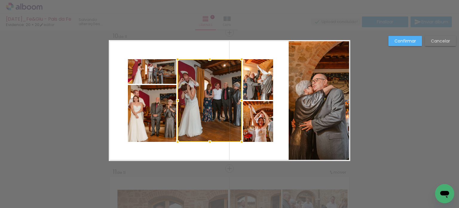
click at [404, 44] on paper-button "Confirmar" at bounding box center [406, 41] width 34 height 10
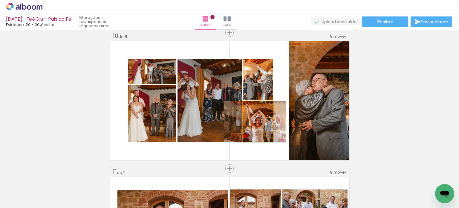
drag, startPoint x: 258, startPoint y: 135, endPoint x: 255, endPoint y: 137, distance: 3.7
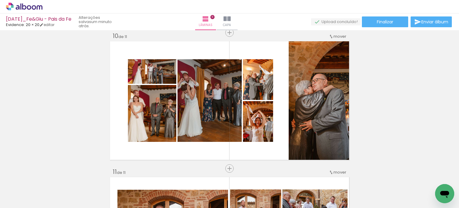
scroll to position [0, 1199]
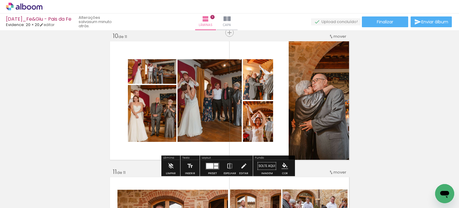
scroll to position [0, 1199]
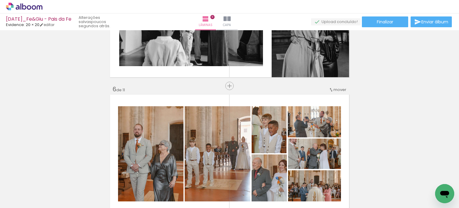
scroll to position [675, 0]
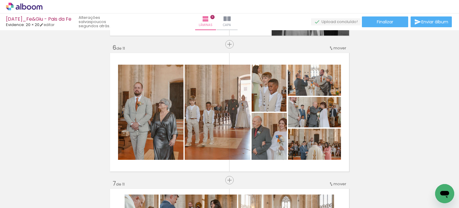
scroll to position [0, 1199]
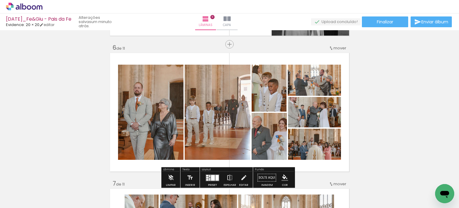
click at [379, 138] on div "Inserir lâmina 1 de 11 Inserir lâmina 2 de 11 Inserir lâmina 3 de 11 Inserir lâ…" at bounding box center [229, 172] width 459 height 1630
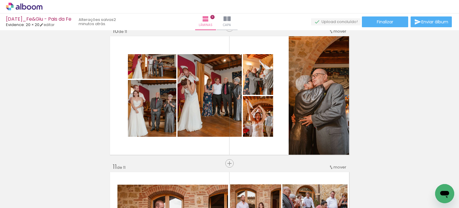
scroll to position [1243, 0]
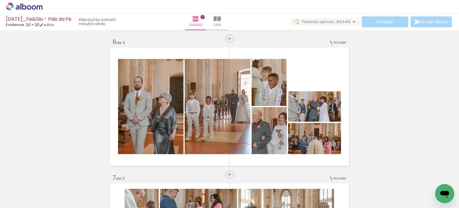
scroll to position [675, 0]
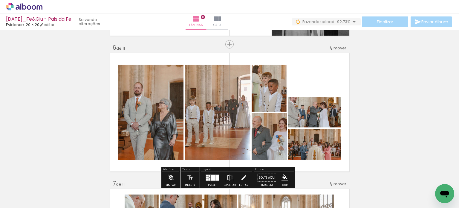
scroll to position [0, 1199]
click at [400, 108] on div "Inserir lâmina 1 de 11 Inserir lâmina 2 de 11 Inserir lâmina 3 de 11 Inserir lâ…" at bounding box center [229, 172] width 459 height 1630
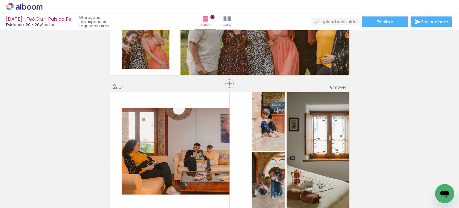
scroll to position [120, 0]
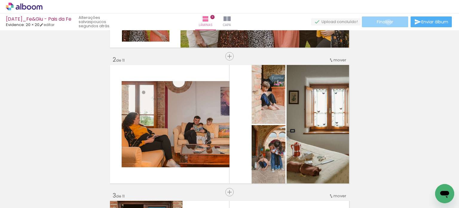
click at [387, 22] on span "Finalizar" at bounding box center [385, 22] width 16 height 4
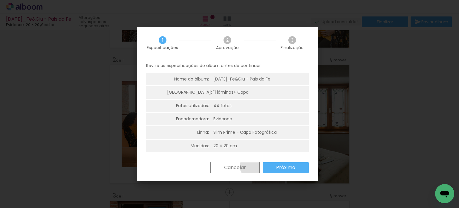
click at [251, 166] on paper-button "Cancelar" at bounding box center [235, 167] width 49 height 11
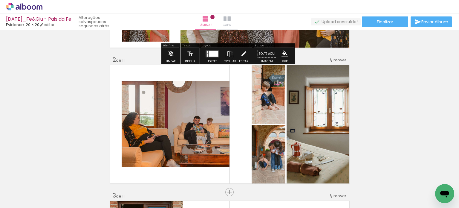
click at [231, 22] on iron-icon at bounding box center [227, 18] width 7 height 7
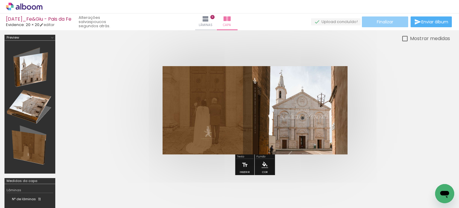
click at [385, 18] on paper-button "Finalizar" at bounding box center [385, 21] width 46 height 11
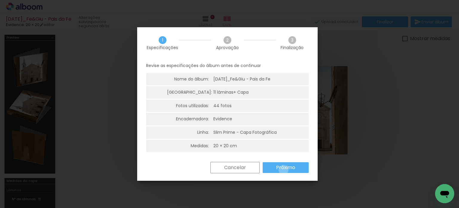
click at [0, 0] on slot "Próximo" at bounding box center [0, 0] width 0 height 0
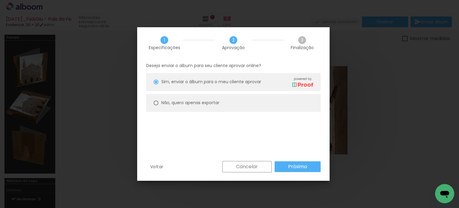
click at [0, 0] on slot "Próximo" at bounding box center [0, 0] width 0 height 0
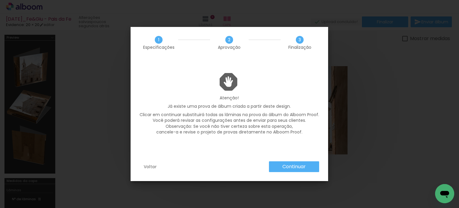
click at [0, 0] on slot "Continuar" at bounding box center [0, 0] width 0 height 0
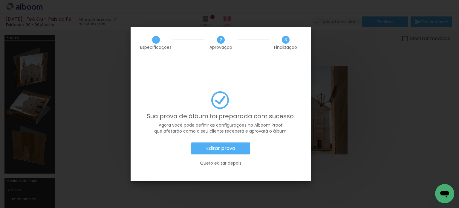
scroll to position [0, 1434]
click at [219, 142] on paper-button "Editar prova" at bounding box center [220, 148] width 59 height 12
